Goal: Task Accomplishment & Management: Complete application form

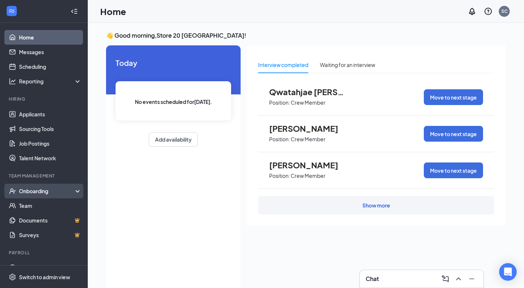
click at [36, 188] on div "Onboarding" at bounding box center [47, 190] width 56 height 7
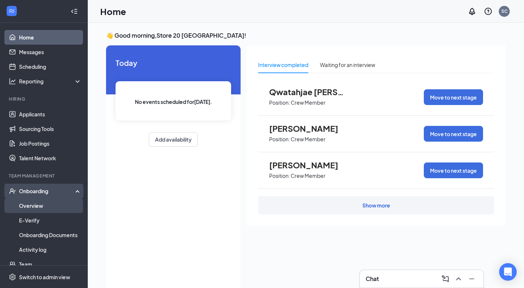
click at [38, 202] on link "Overview" at bounding box center [50, 205] width 63 height 15
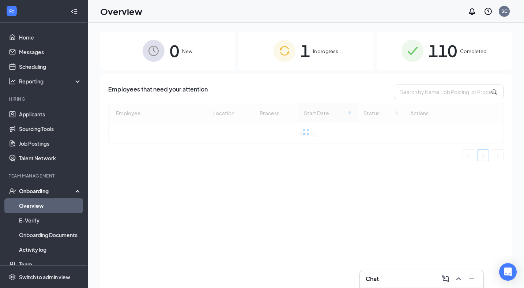
click at [271, 57] on div "1 In progress" at bounding box center [306, 50] width 135 height 38
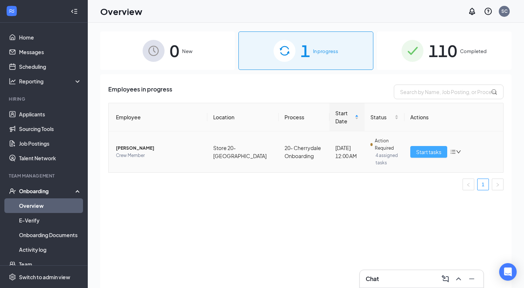
click at [429, 153] on span "Start tasks" at bounding box center [429, 152] width 25 height 8
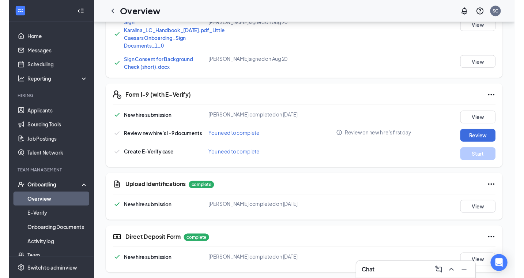
scroll to position [257, 0]
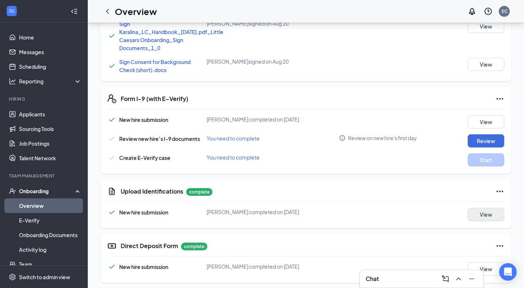
click at [471, 219] on button "View" at bounding box center [486, 214] width 37 height 13
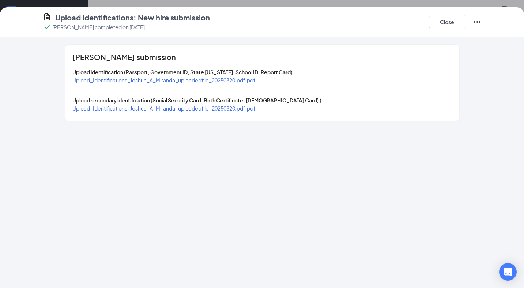
click at [194, 81] on span "Upload_Identifications_Joshua_A_Miranda_uploadedfile_20250820.pdf.pdf" at bounding box center [163, 80] width 183 height 7
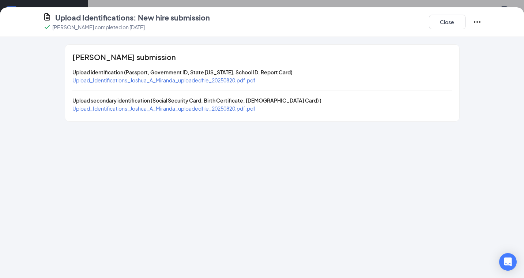
click at [173, 109] on span "Upload_Identifications_Joshua_A_Miranda_uploadedfile_20250820.pdf.pdf" at bounding box center [163, 108] width 183 height 7
click at [457, 21] on button "Close" at bounding box center [447, 22] width 37 height 15
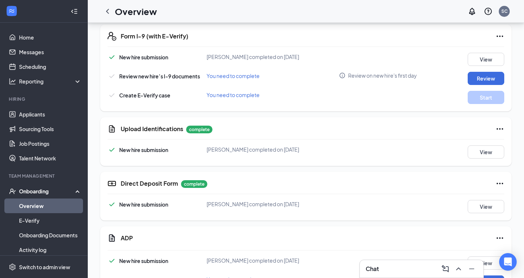
scroll to position [313, 0]
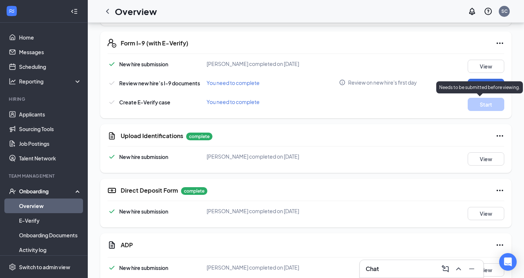
click at [482, 87] on p "Needs to be submitted before viewing." at bounding box center [480, 87] width 81 height 6
click at [474, 83] on button "Review" at bounding box center [486, 85] width 37 height 13
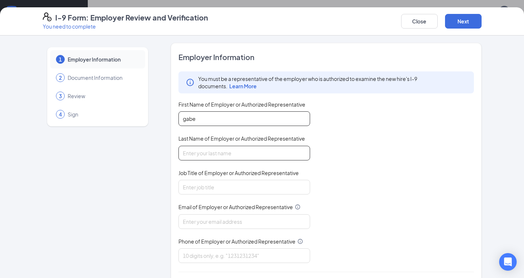
type input "gabe"
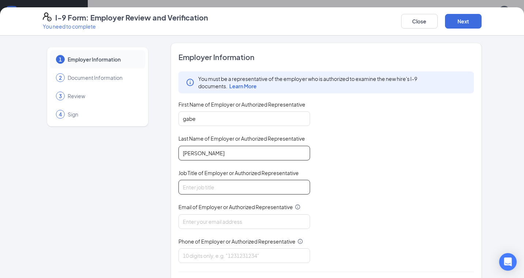
type input "[PERSON_NAME]"
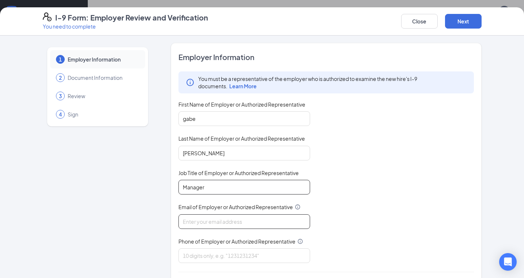
type input "Manager"
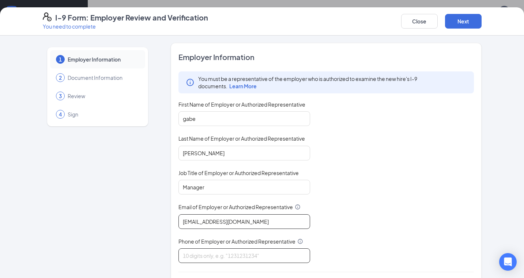
type input "[EMAIL_ADDRESS][DOMAIN_NAME]"
type input "8645562052"
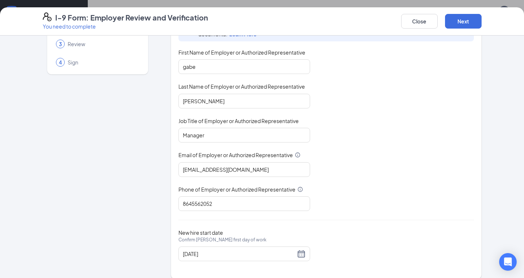
scroll to position [60, 0]
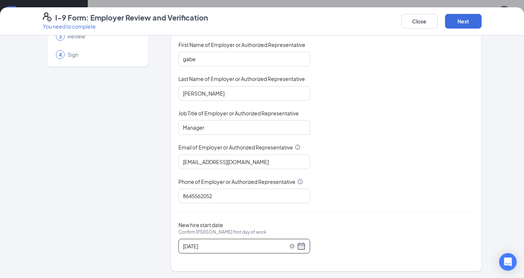
click at [301, 247] on div "[DATE]" at bounding box center [244, 246] width 123 height 9
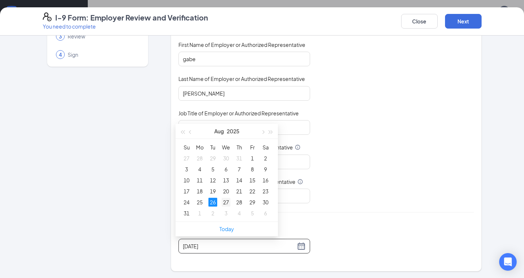
type input "[DATE]"
click at [225, 201] on div "27" at bounding box center [226, 202] width 9 height 9
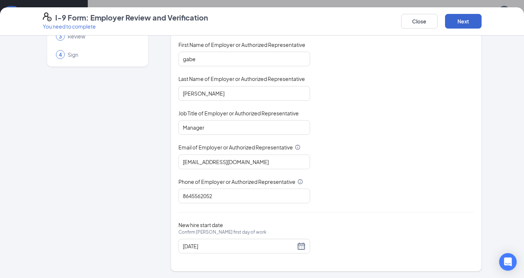
click at [459, 27] on button "Next" at bounding box center [463, 21] width 37 height 15
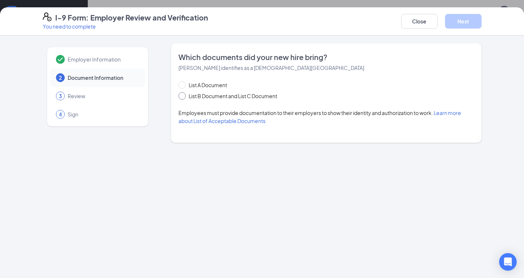
click at [182, 98] on span at bounding box center [182, 95] width 7 height 7
click at [182, 97] on input "List B Document and List C Document" at bounding box center [181, 94] width 5 height 5
radio input "true"
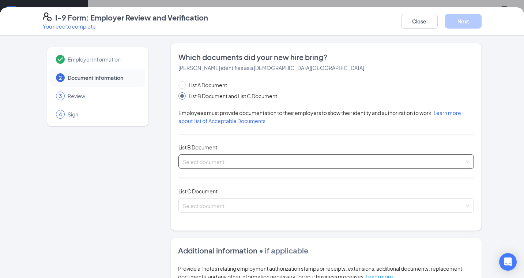
click at [188, 161] on input "search" at bounding box center [324, 159] width 282 height 11
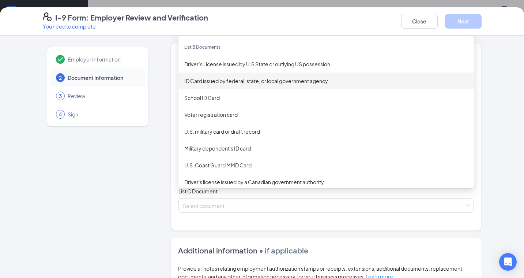
click at [227, 82] on div "ID Card issued by federal, state, or local government agency" at bounding box center [326, 81] width 284 height 8
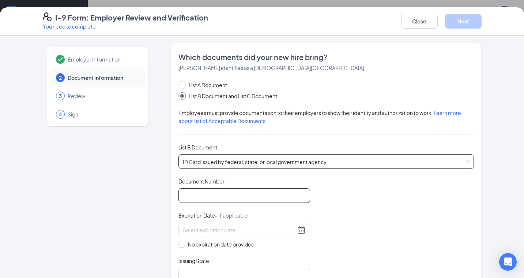
click at [208, 198] on input "Document Number" at bounding box center [245, 195] width 132 height 15
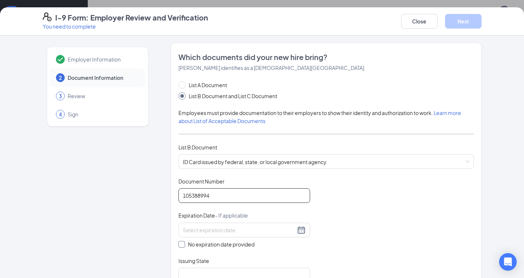
type input "105388994"
click at [181, 243] on span at bounding box center [182, 244] width 7 height 7
click at [181, 243] on input "No expiration date provided" at bounding box center [181, 243] width 5 height 5
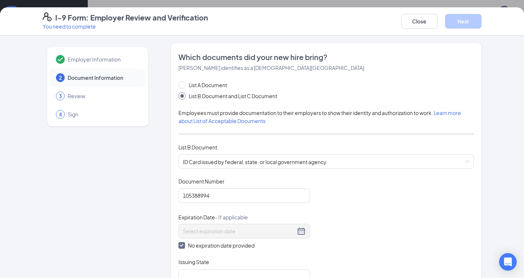
click at [189, 244] on span "No expiration date provided" at bounding box center [221, 245] width 72 height 8
click at [184, 244] on input "No expiration date provided" at bounding box center [181, 244] width 5 height 5
checkbox input "false"
click at [301, 231] on div at bounding box center [244, 229] width 123 height 9
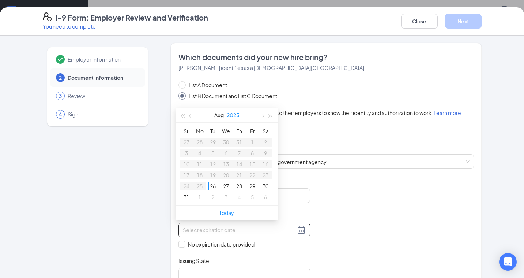
click at [232, 113] on button "2025" at bounding box center [233, 115] width 13 height 15
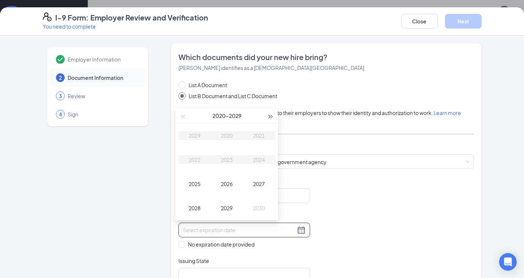
click at [271, 119] on button "button" at bounding box center [271, 115] width 8 height 15
click at [184, 118] on button "button" at bounding box center [183, 115] width 8 height 15
type input "[DATE]"
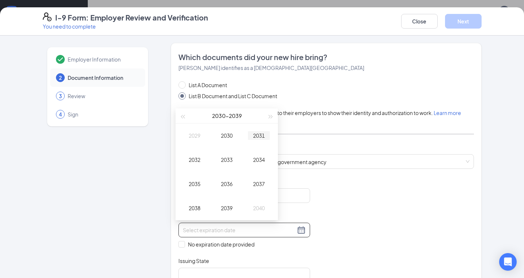
type input "[DATE]"
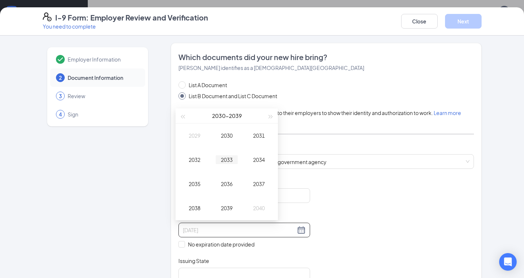
click at [220, 165] on td "2033" at bounding box center [227, 159] width 32 height 24
type input "[DATE]"
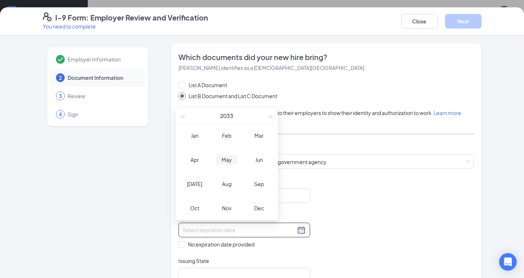
type input "[DATE]"
click at [193, 184] on div "[DATE]" at bounding box center [195, 183] width 22 height 9
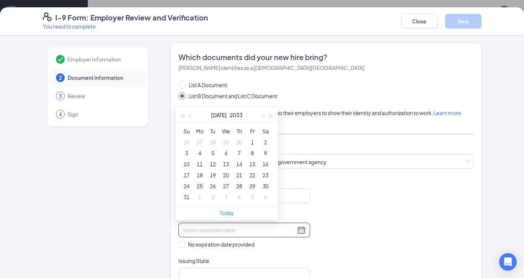
type input "[DATE]"
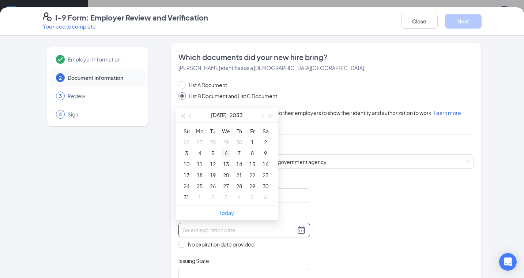
type input "[DATE]"
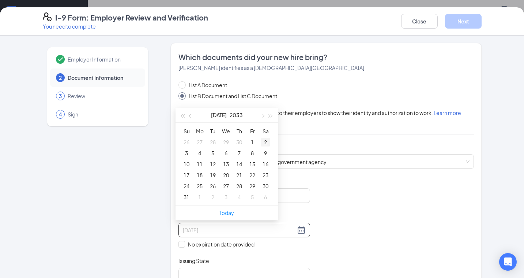
click at [265, 141] on div "2" at bounding box center [265, 142] width 9 height 9
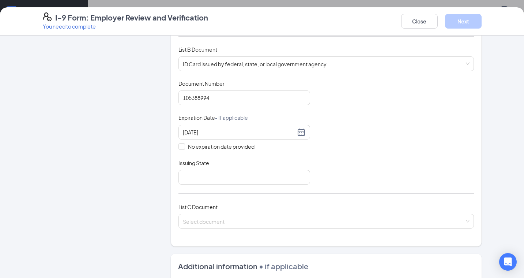
scroll to position [126, 0]
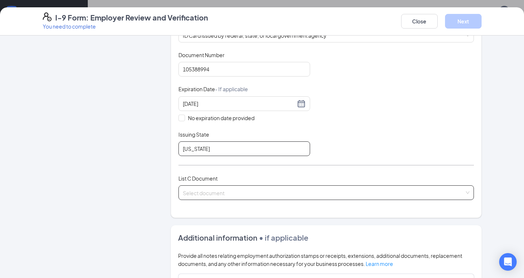
type input "[US_STATE]"
click at [228, 195] on input "search" at bounding box center [324, 191] width 282 height 11
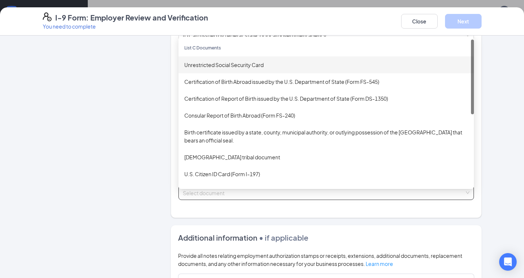
click at [251, 64] on div "Unrestricted Social Security Card" at bounding box center [326, 65] width 284 height 8
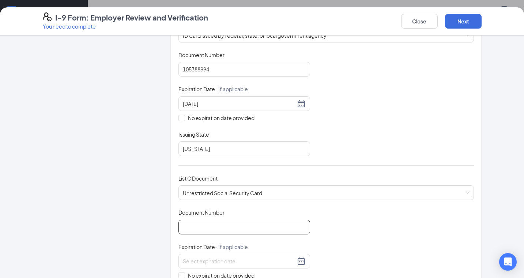
click at [206, 222] on input "Document Number" at bounding box center [245, 227] width 132 height 15
type input "657325468"
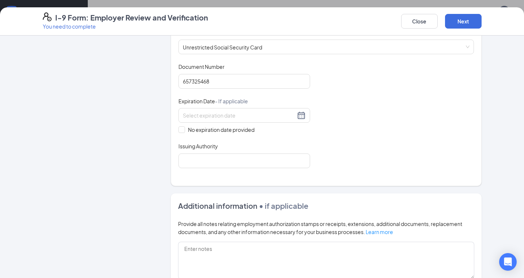
scroll to position [272, 0]
click at [195, 131] on span "No expiration date provided" at bounding box center [221, 130] width 72 height 8
click at [184, 131] on input "No expiration date provided" at bounding box center [181, 128] width 5 height 5
checkbox input "true"
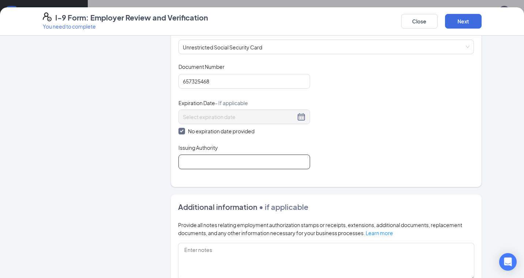
click at [210, 161] on input "Issuing Authority" at bounding box center [245, 161] width 132 height 15
type input "usa"
click at [471, 22] on button "Next" at bounding box center [463, 21] width 37 height 15
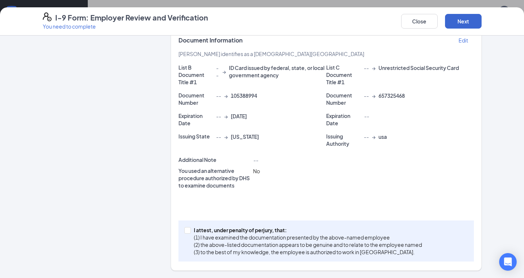
scroll to position [164, 0]
click at [191, 234] on span "I attest, under penalty of [PERSON_NAME], that: (1) I have examined the documen…" at bounding box center [308, 241] width 234 height 29
click at [189, 232] on input "I attest, under penalty of [PERSON_NAME], that: (1) I have examined the documen…" at bounding box center [186, 229] width 5 height 5
checkbox input "true"
click at [477, 18] on button "Next" at bounding box center [463, 21] width 37 height 15
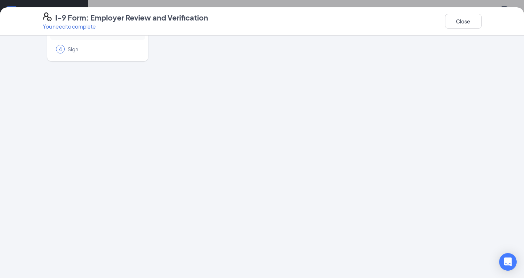
scroll to position [0, 0]
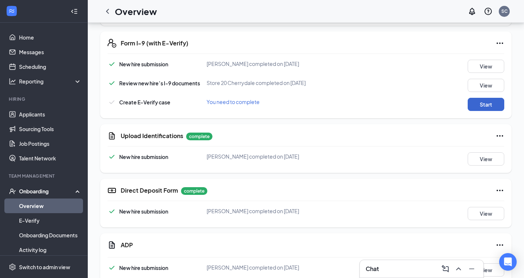
click at [496, 107] on button "Start" at bounding box center [486, 104] width 37 height 13
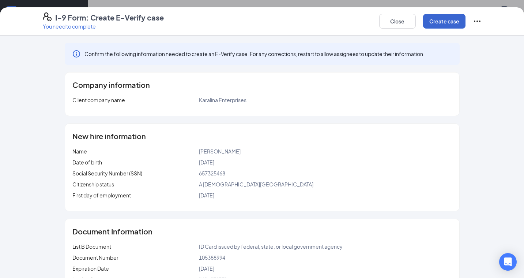
click at [439, 25] on button "Create case" at bounding box center [444, 21] width 42 height 15
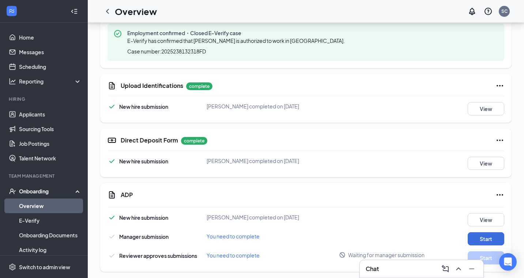
scroll to position [408, 0]
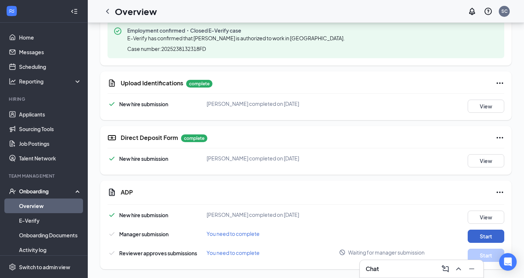
click at [473, 238] on button "Start" at bounding box center [486, 235] width 37 height 13
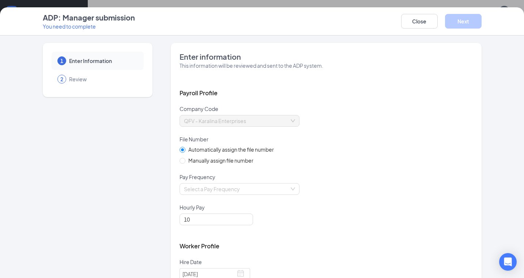
click at [208, 162] on span "Manually assign file number" at bounding box center [221, 160] width 71 height 8
click at [185, 162] on input "Manually assign file number" at bounding box center [182, 160] width 5 height 5
radio input "true"
radio input "false"
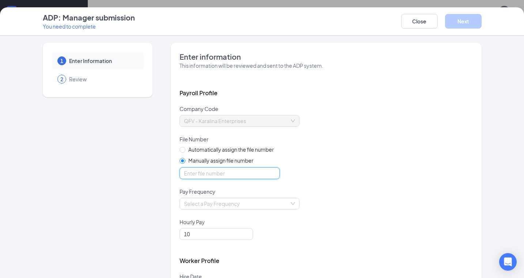
click at [189, 178] on input "optional_short_text" at bounding box center [230, 173] width 100 height 12
type input "25468"
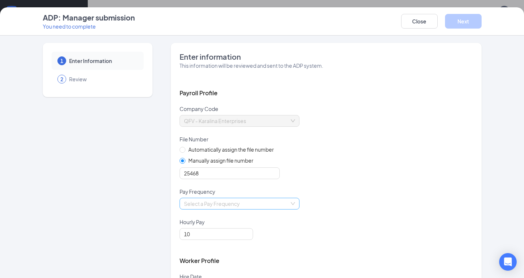
click at [217, 203] on input "search" at bounding box center [237, 203] width 106 height 11
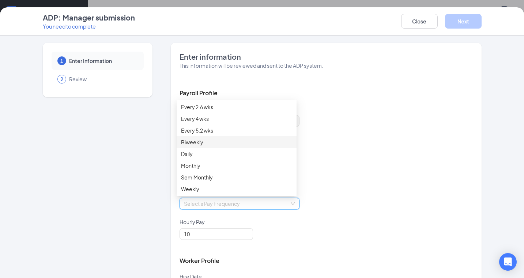
click at [216, 145] on div "Biweekly" at bounding box center [236, 142] width 111 height 8
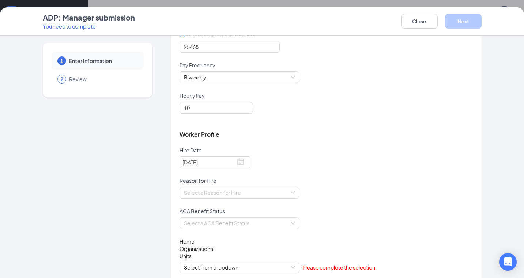
scroll to position [127, 0]
click at [261, 201] on div "Select a Reason for Hire" at bounding box center [327, 196] width 294 height 20
click at [261, 195] on input "search" at bounding box center [237, 191] width 106 height 11
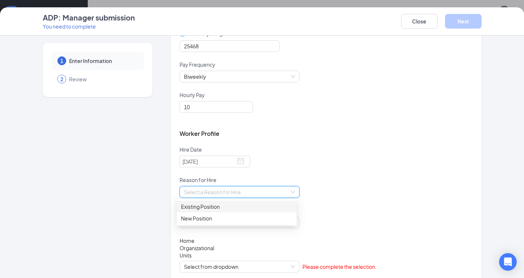
click at [230, 209] on div "Existing Position" at bounding box center [236, 206] width 111 height 8
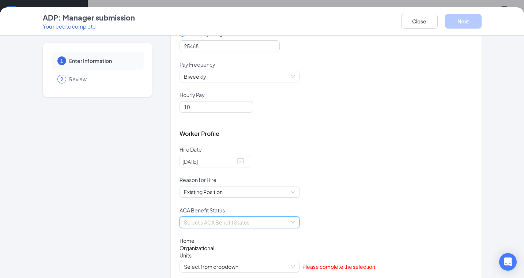
click at [231, 223] on input "search" at bounding box center [237, 222] width 106 height 11
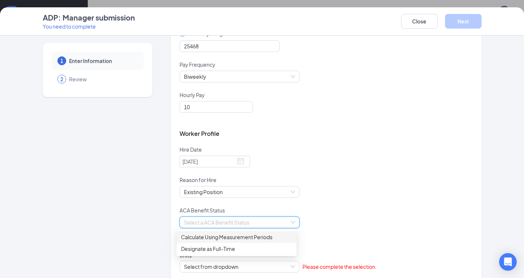
click at [229, 237] on div "Calculate Using Measurement Periods" at bounding box center [236, 237] width 111 height 8
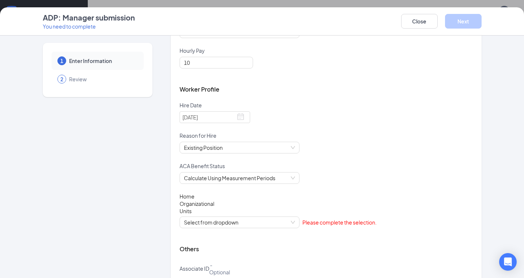
scroll to position [216, 0]
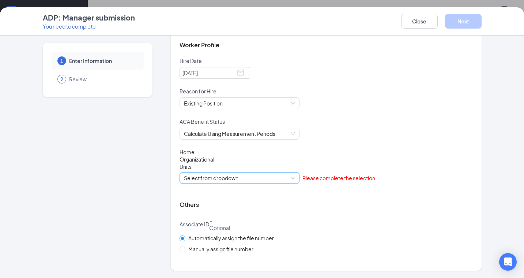
click at [241, 180] on span "Select from dropdown" at bounding box center [239, 177] width 111 height 11
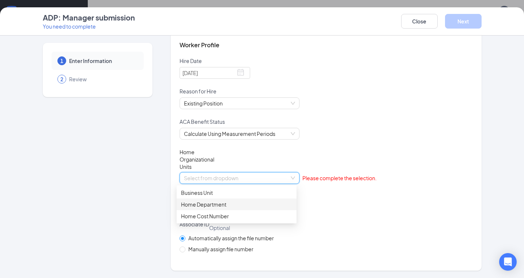
click at [223, 209] on div "Home Department" at bounding box center [237, 204] width 120 height 12
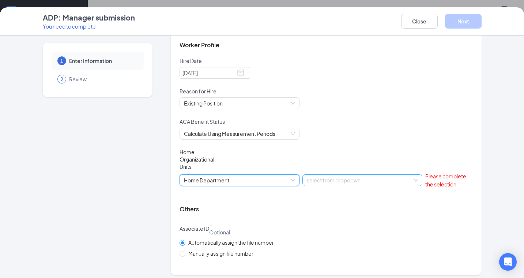
click at [379, 185] on span "select from dropdown" at bounding box center [362, 180] width 111 height 11
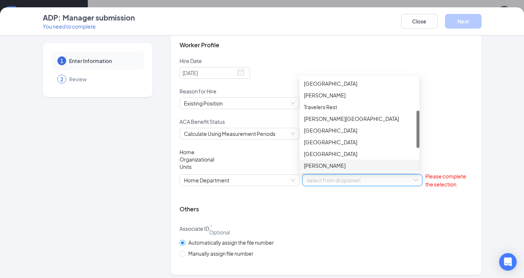
scroll to position [94, 0]
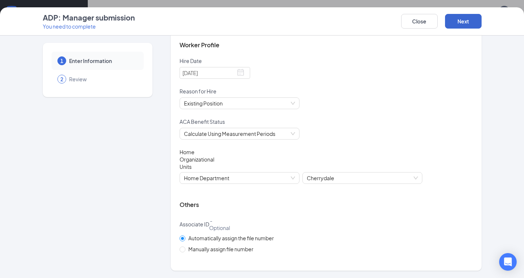
click at [463, 25] on button "Next" at bounding box center [463, 21] width 37 height 15
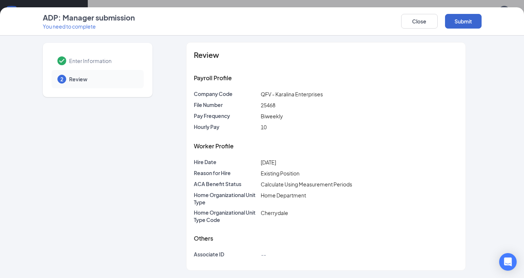
click at [463, 25] on button "Submit" at bounding box center [463, 21] width 37 height 15
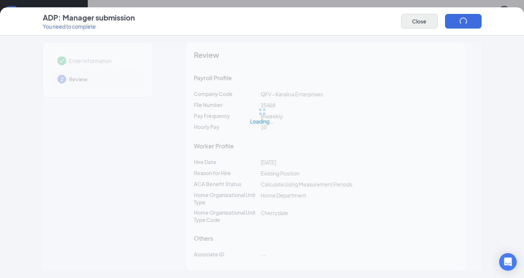
scroll to position [0, 0]
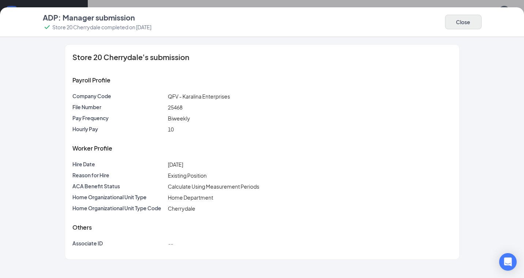
click at [460, 22] on button "Close" at bounding box center [463, 22] width 37 height 15
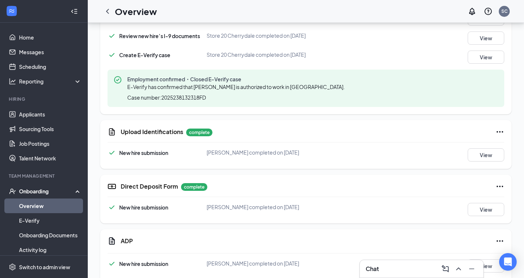
scroll to position [408, 0]
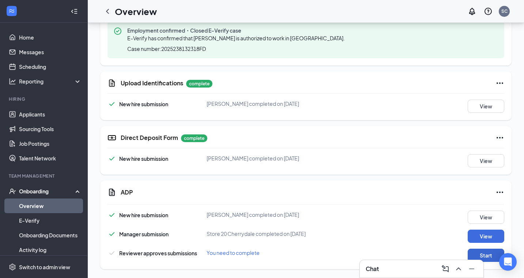
click at [485, 257] on button "Start" at bounding box center [486, 255] width 37 height 13
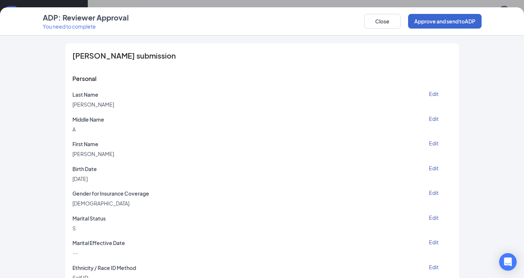
click at [447, 27] on button "Approve and send to ADP" at bounding box center [445, 21] width 74 height 15
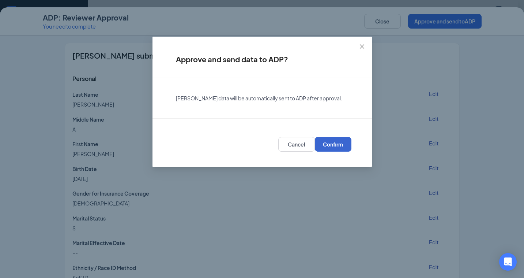
click at [342, 138] on button "Confirm" at bounding box center [333, 144] width 37 height 15
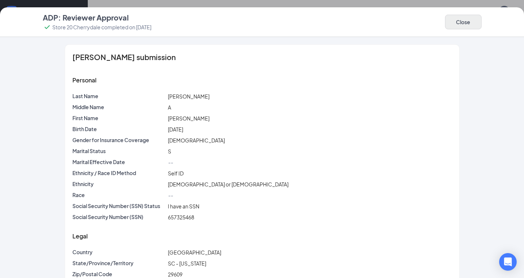
click at [453, 20] on button "Close" at bounding box center [463, 22] width 37 height 15
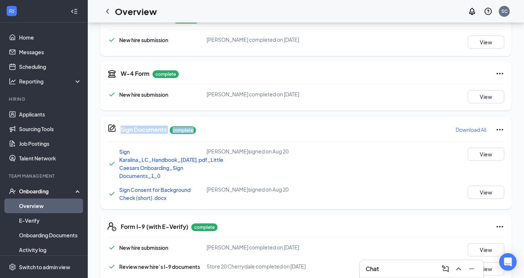
drag, startPoint x: 523, startPoint y: 119, endPoint x: 521, endPoint y: 134, distance: 14.8
click at [521, 136] on div "[PERSON_NAME] Crew Member · Store 20- [GEOGRAPHIC_DATA][EMAIL_ADDRESS][DOMAIN_N…" at bounding box center [306, 225] width 437 height 664
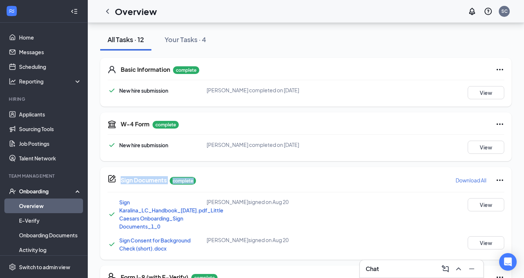
scroll to position [0, 0]
